Goal: Transaction & Acquisition: Purchase product/service

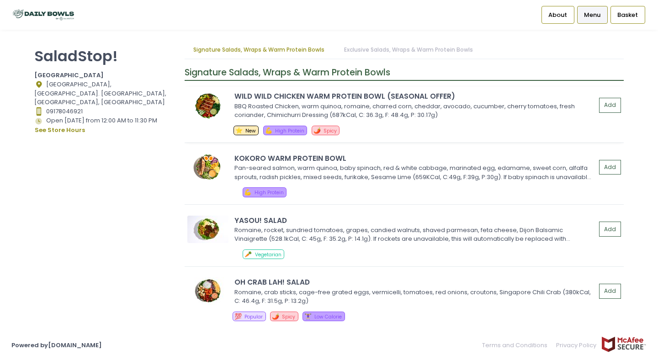
click at [214, 117] on img at bounding box center [207, 105] width 41 height 27
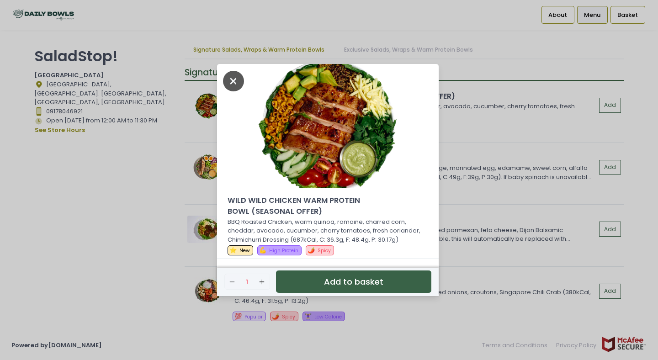
click at [231, 78] on icon "Close" at bounding box center [233, 81] width 21 height 21
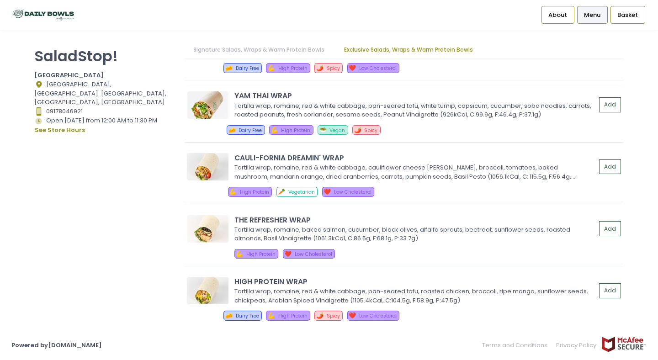
scroll to position [1527, 0]
